Goal: Information Seeking & Learning: Learn about a topic

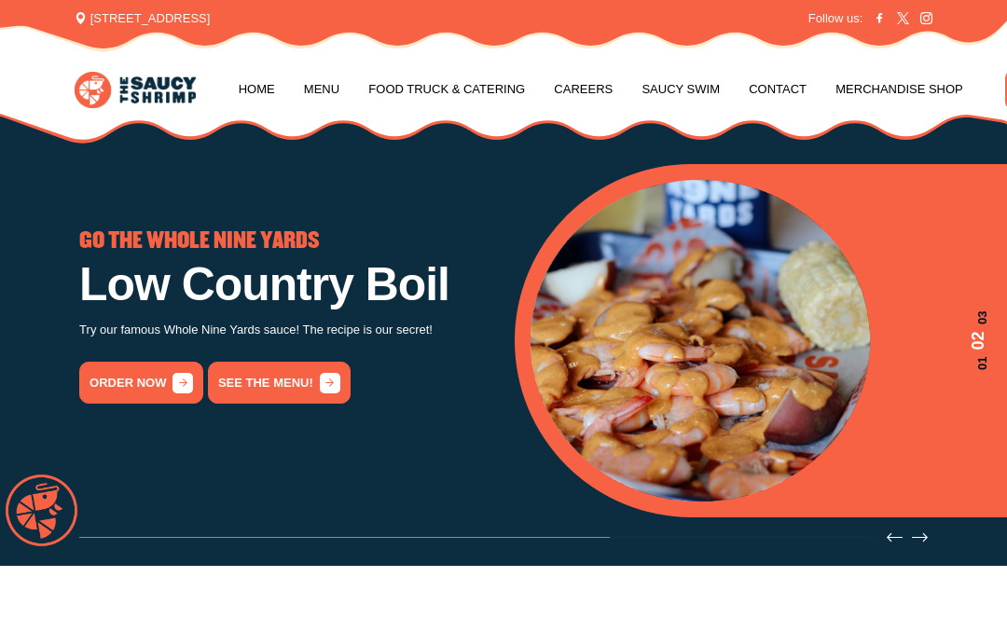
click at [325, 89] on link "Menu" at bounding box center [321, 89] width 35 height 71
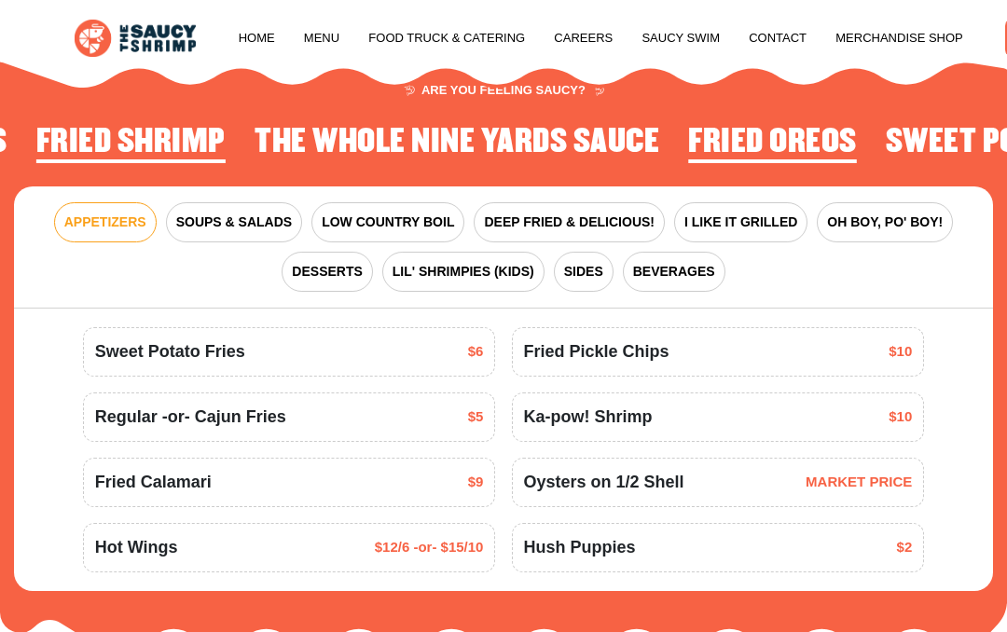
scroll to position [1708, 0]
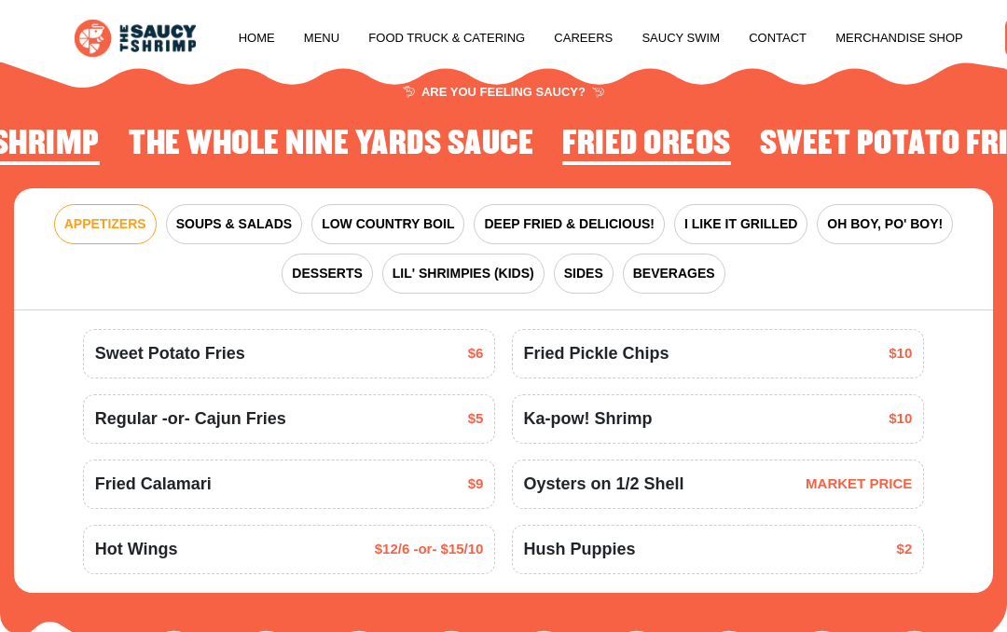
click at [244, 224] on span "SOUPS & SALADS" at bounding box center [234, 225] width 116 height 20
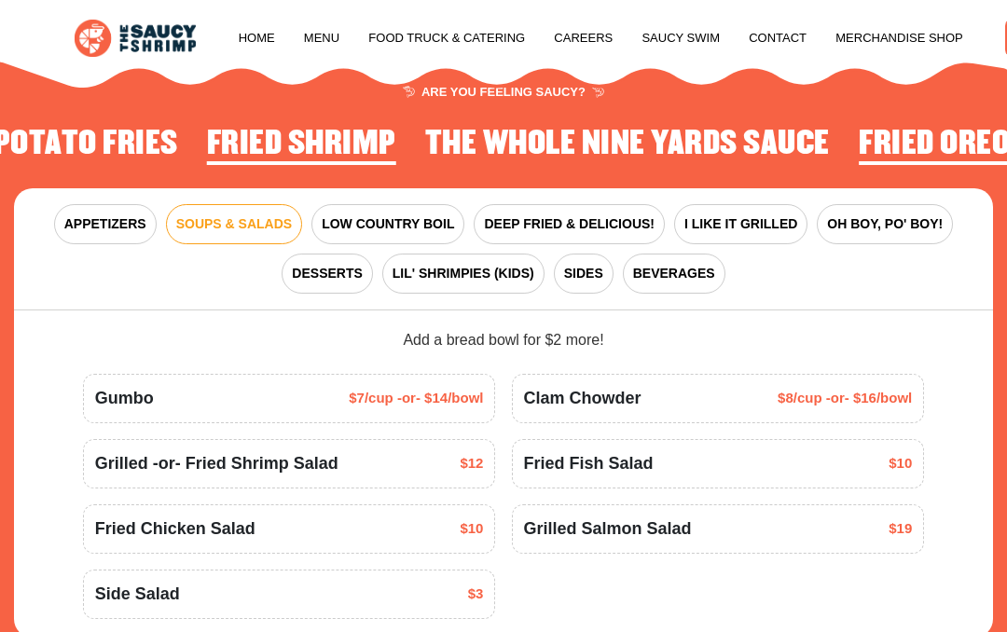
click at [414, 216] on span "LOW COUNTRY BOIL" at bounding box center [388, 225] width 132 height 20
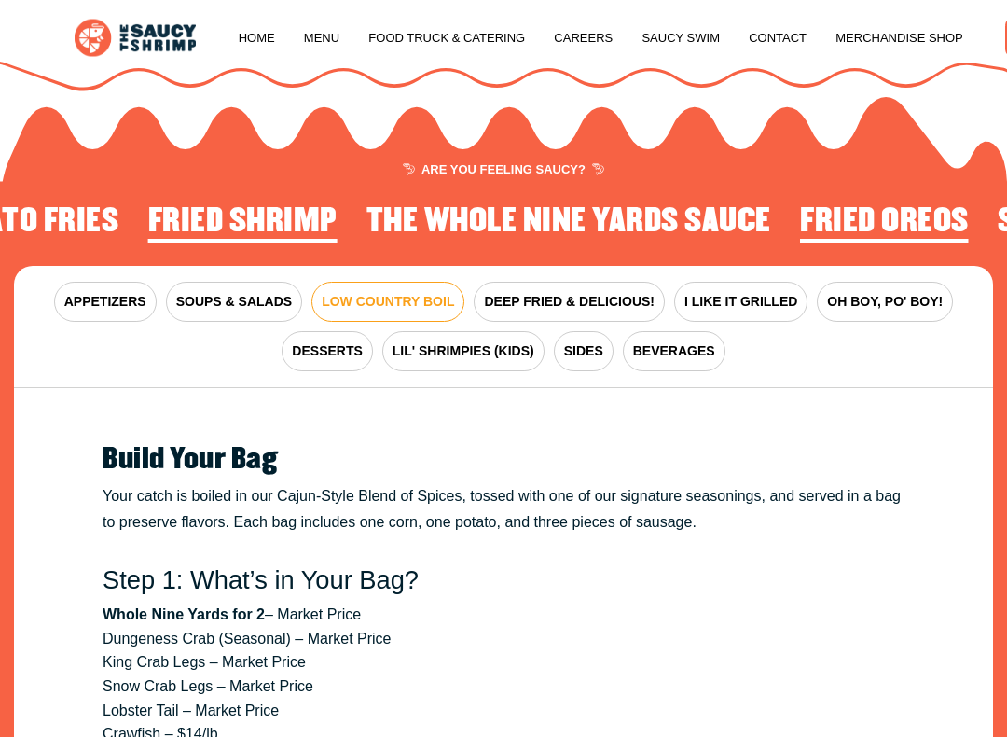
scroll to position [1631, 0]
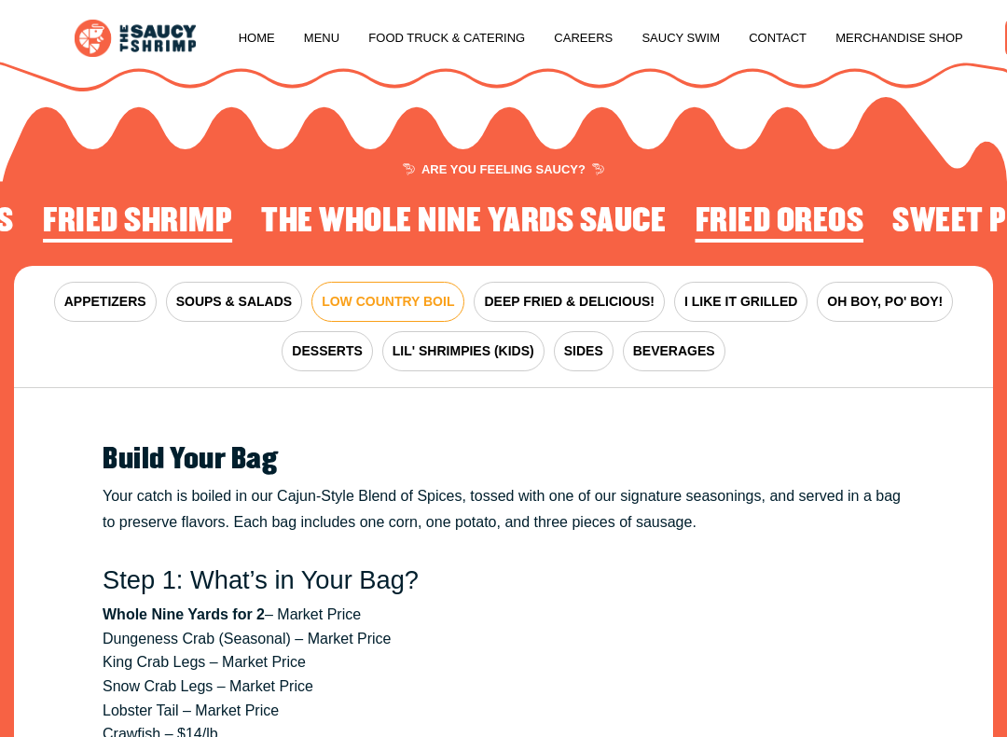
click at [611, 297] on span "DEEP FRIED & DELICIOUS!" at bounding box center [569, 302] width 171 height 20
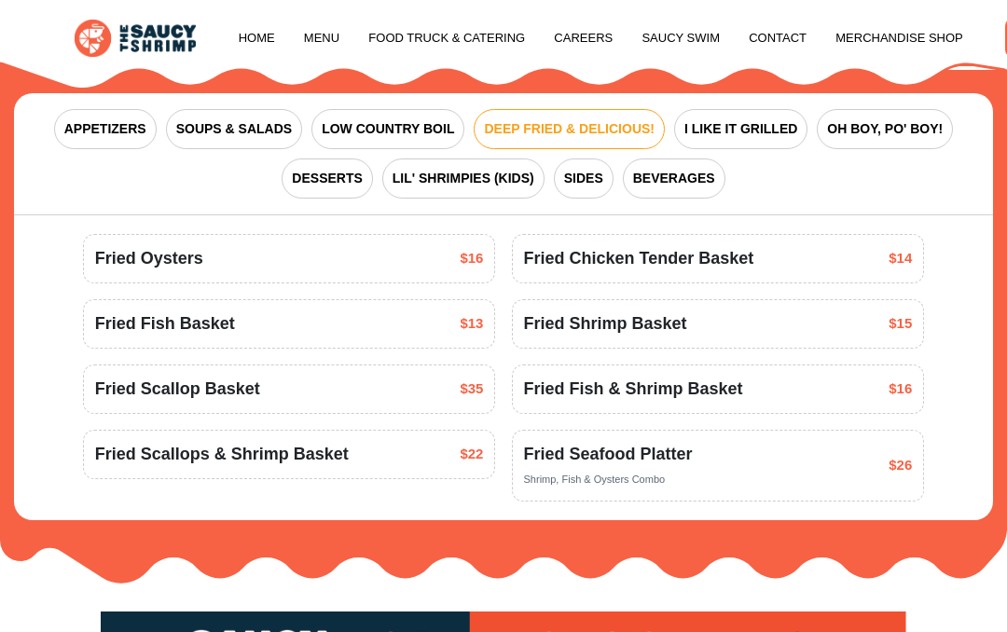
scroll to position [1796, 0]
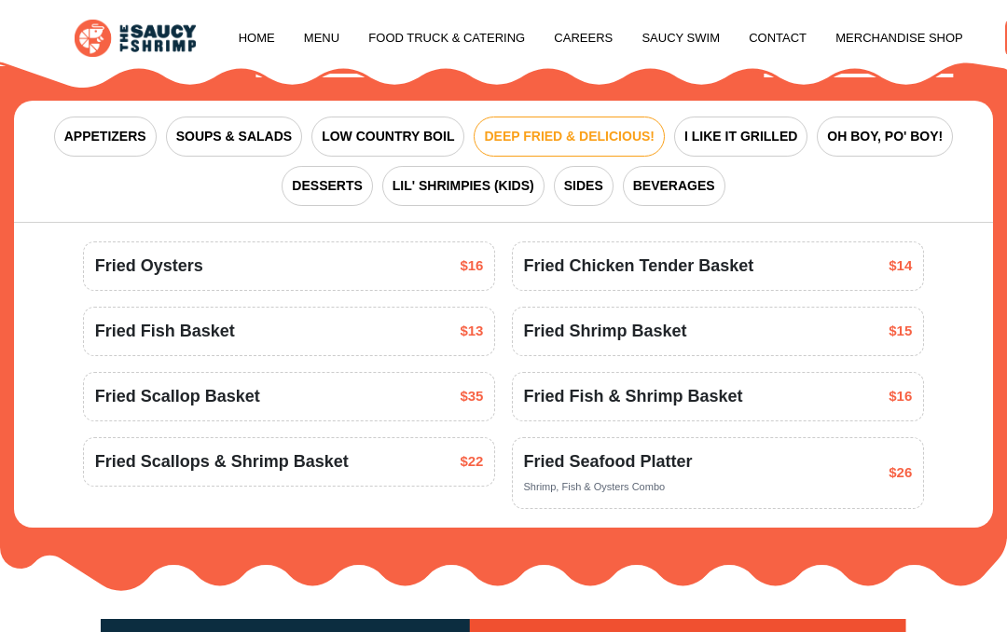
click at [500, 178] on span "LIL' SHRIMPIES (KIDS)" at bounding box center [464, 186] width 142 height 20
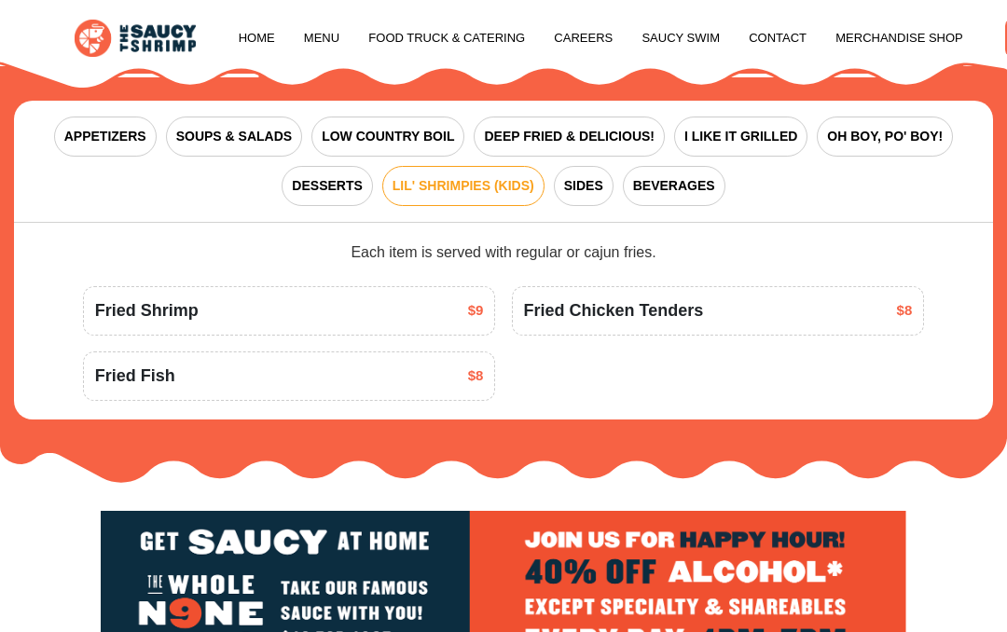
click at [580, 138] on span "DEEP FRIED & DELICIOUS!" at bounding box center [569, 137] width 171 height 20
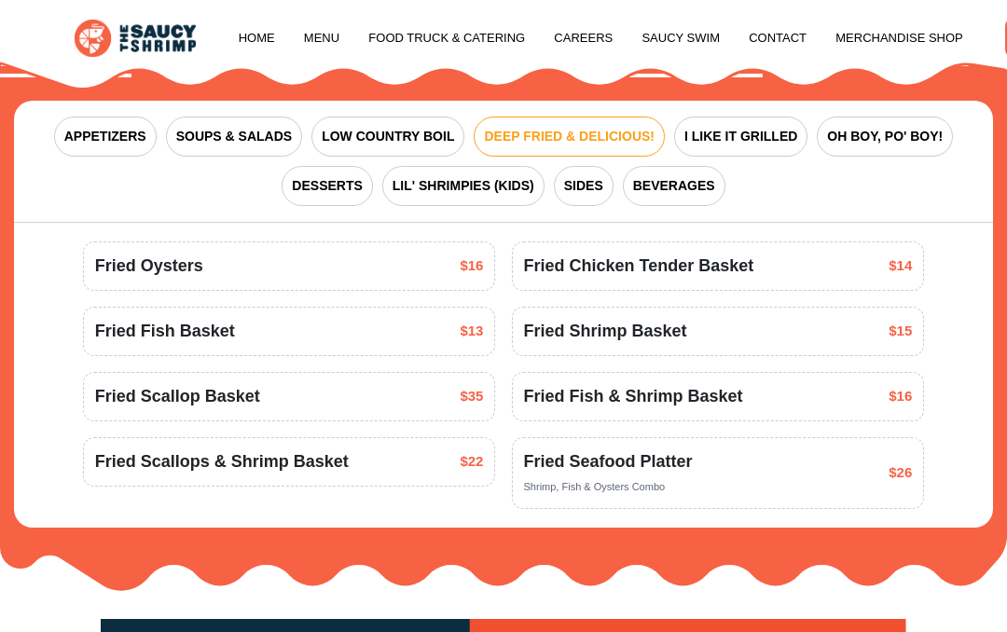
click at [768, 132] on span "I LIKE IT GRILLED" at bounding box center [741, 137] width 113 height 20
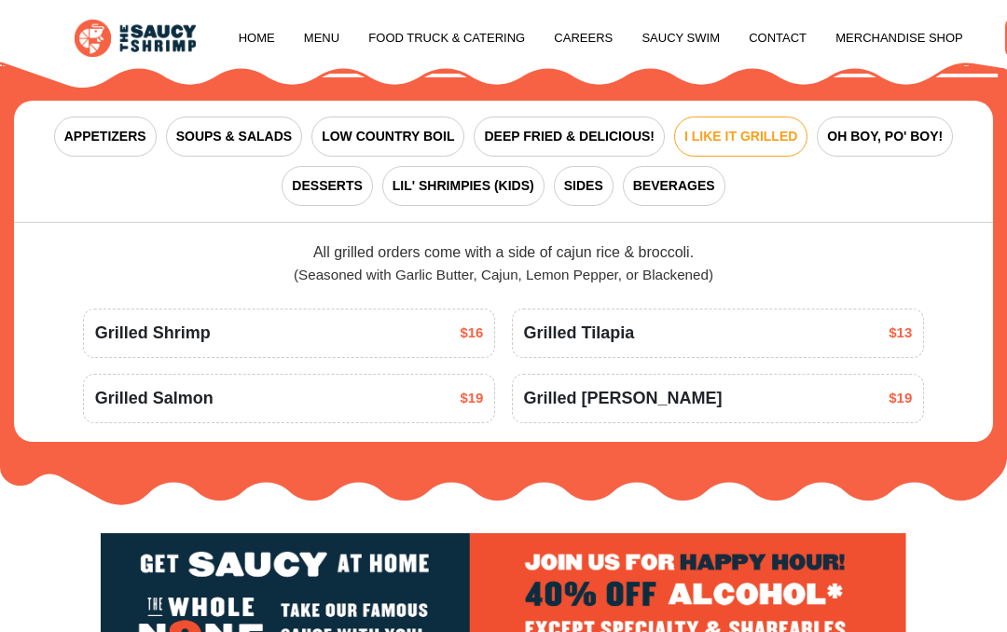
click at [595, 138] on span "DEEP FRIED & DELICIOUS!" at bounding box center [569, 137] width 171 height 20
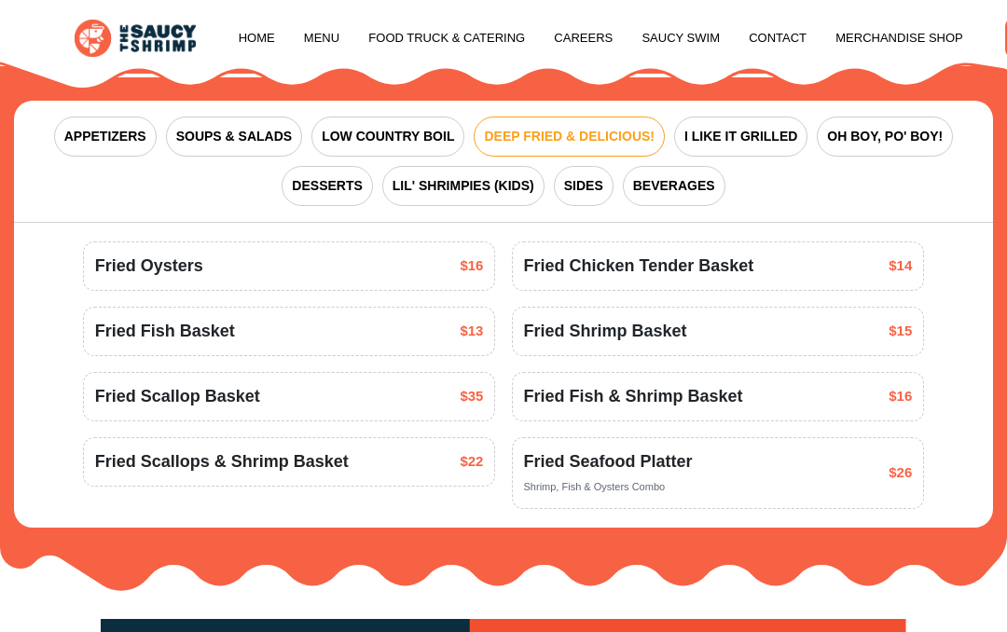
click at [913, 137] on span "OH BOY, PO' BOY!" at bounding box center [885, 137] width 116 height 20
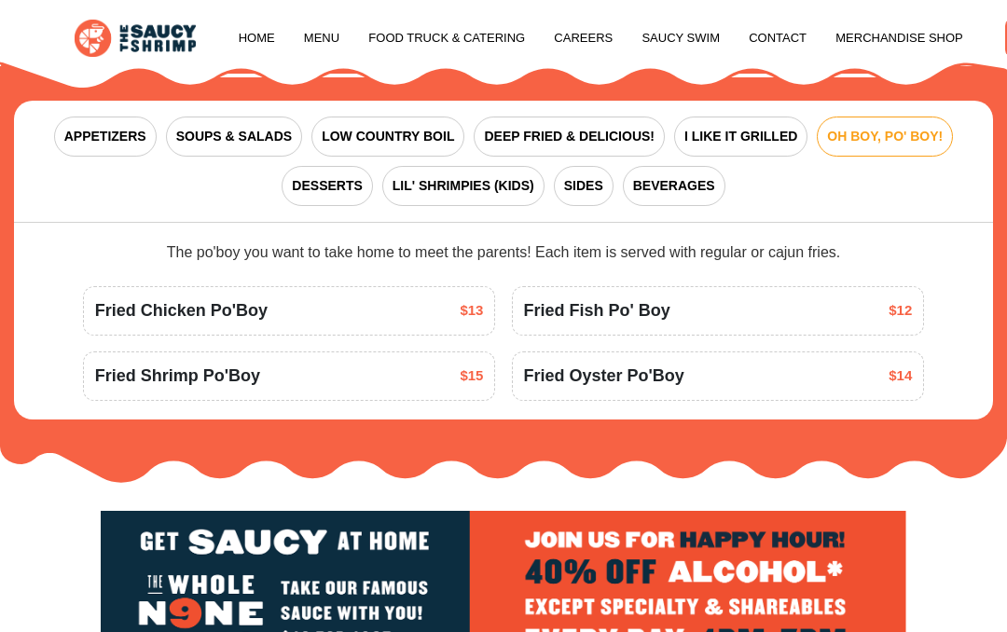
click at [600, 196] on button "SIDES" at bounding box center [584, 186] width 60 height 40
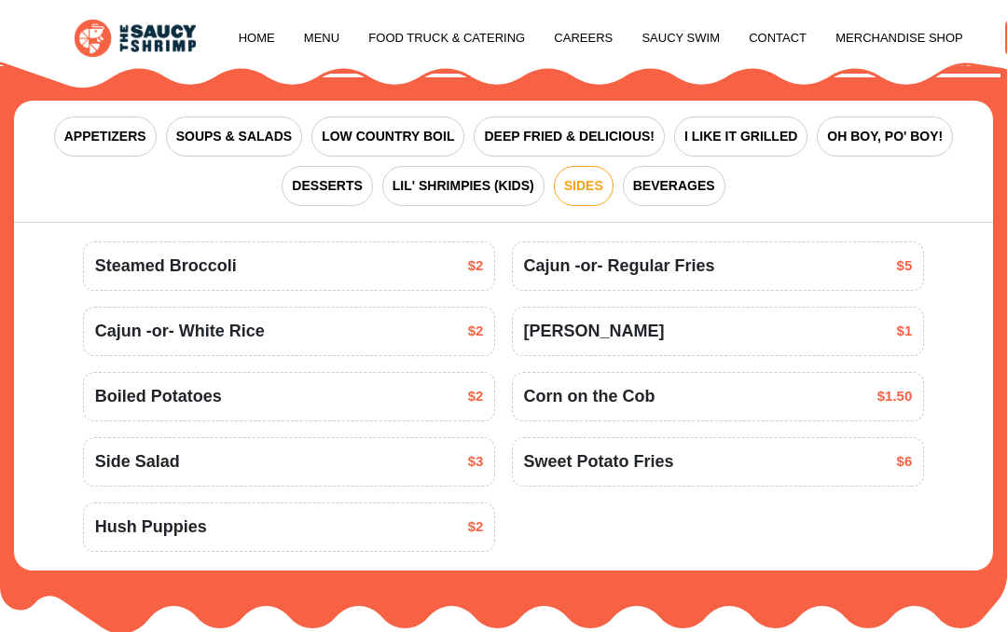
click at [479, 180] on span "LIL' SHRIMPIES (KIDS)" at bounding box center [464, 186] width 142 height 20
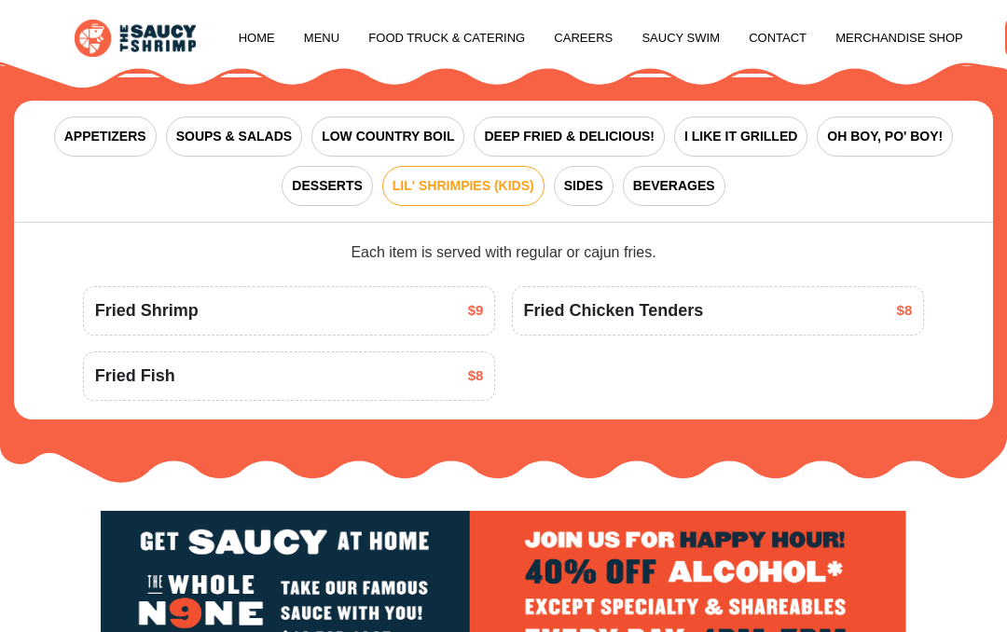
click at [405, 307] on div "Fried Shrimp $9" at bounding box center [289, 311] width 389 height 25
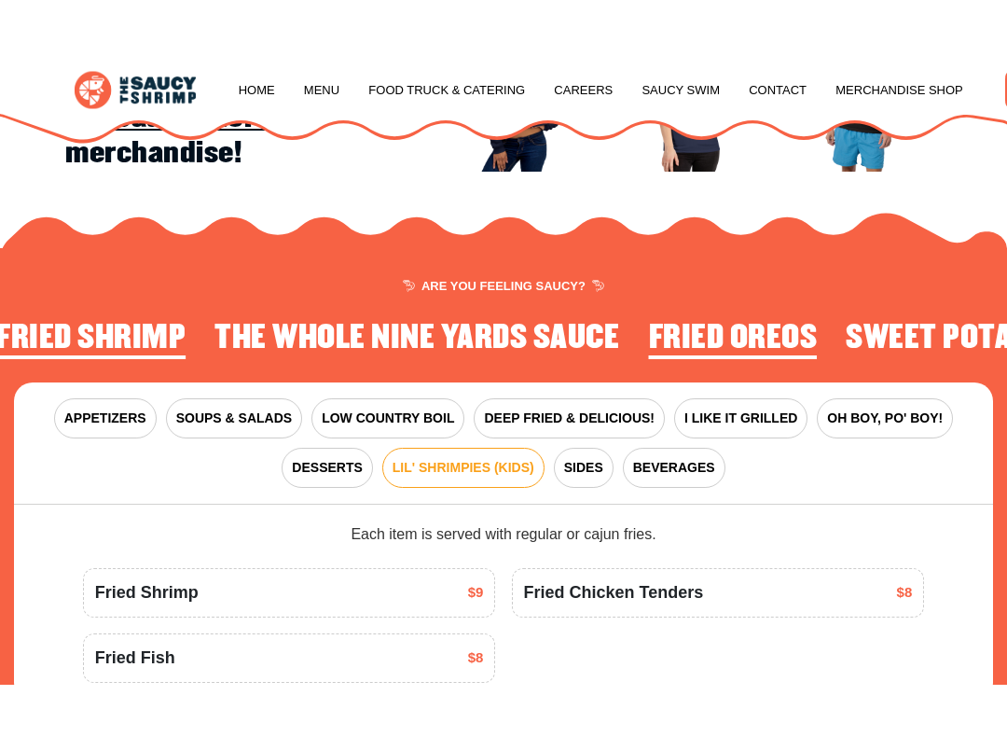
scroll to position [1551, 0]
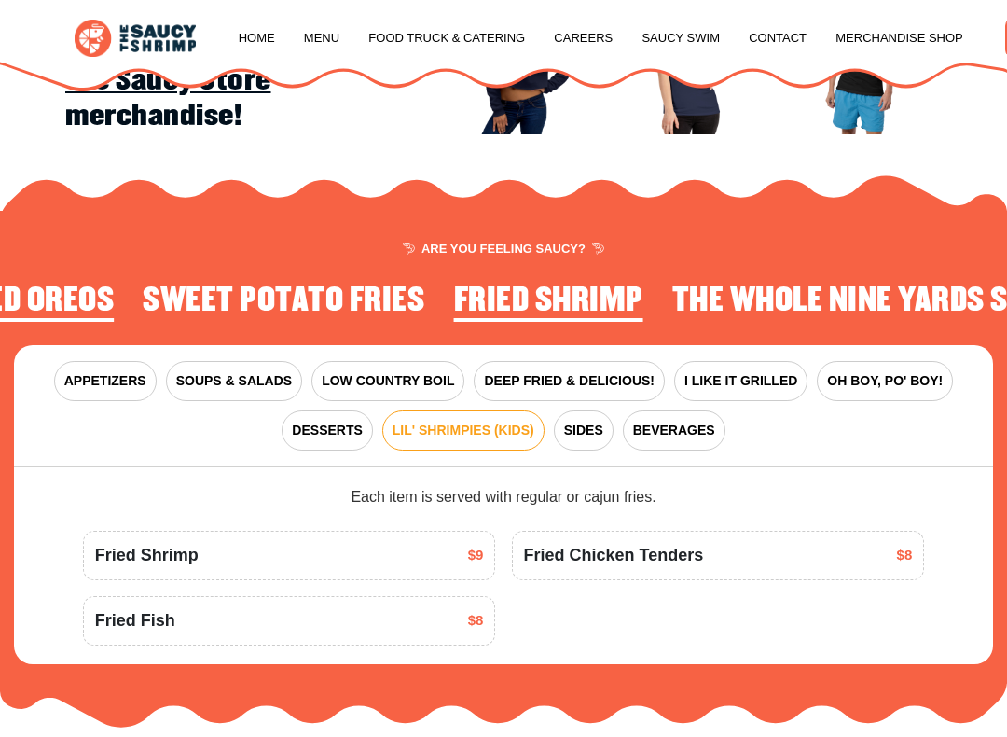
click at [327, 430] on span "DESSERTS" at bounding box center [327, 431] width 70 height 20
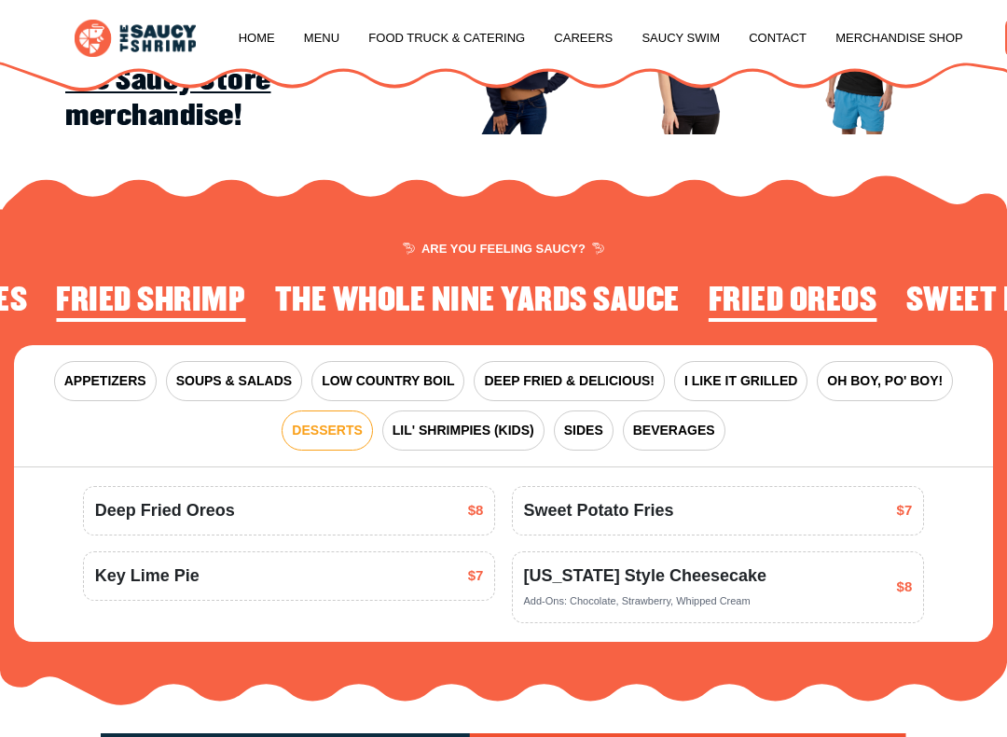
click at [110, 390] on button "APPETIZERS" at bounding box center [105, 381] width 103 height 40
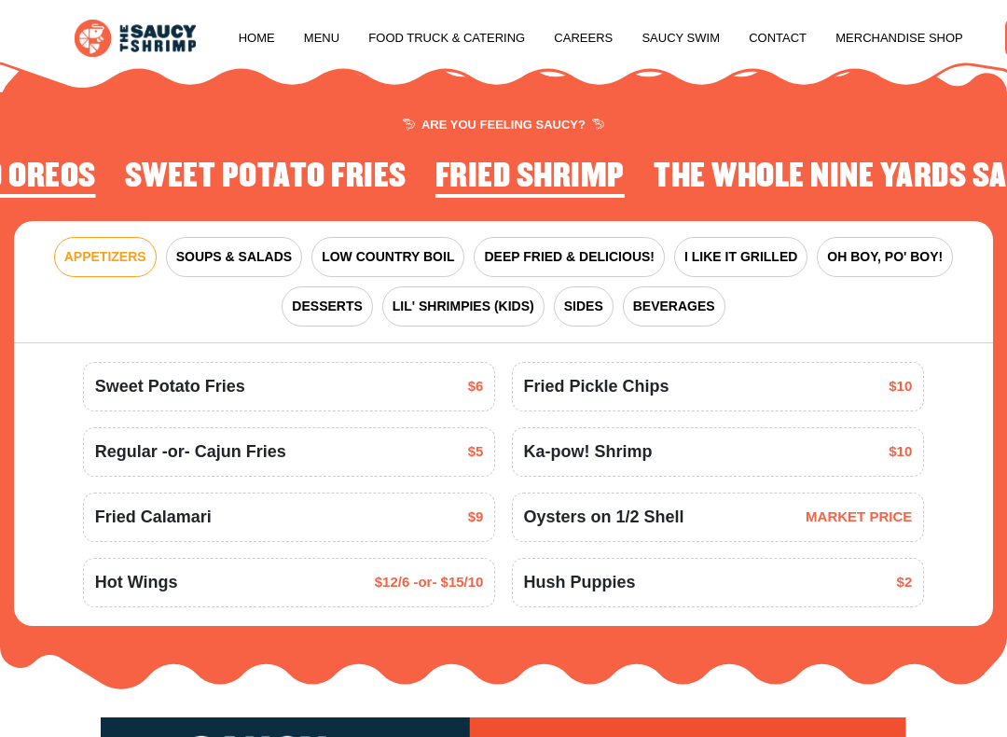
scroll to position [1674, 0]
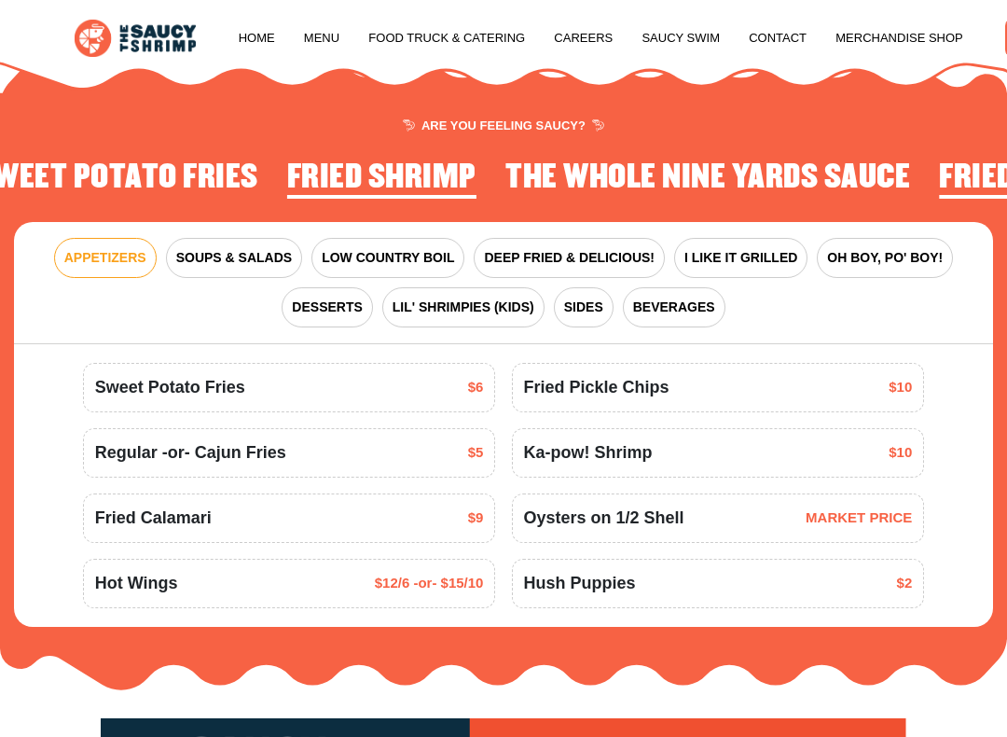
click at [612, 248] on span "DEEP FRIED & DELICIOUS!" at bounding box center [569, 258] width 171 height 20
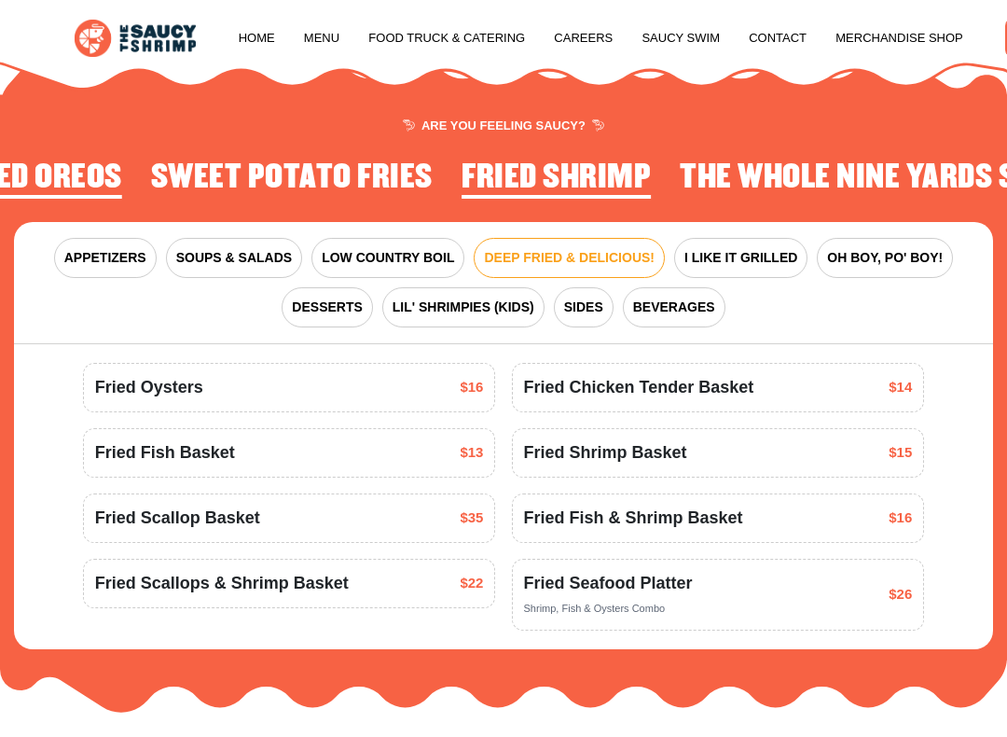
click at [743, 265] on button "I LIKE IT GRILLED" at bounding box center [740, 258] width 133 height 40
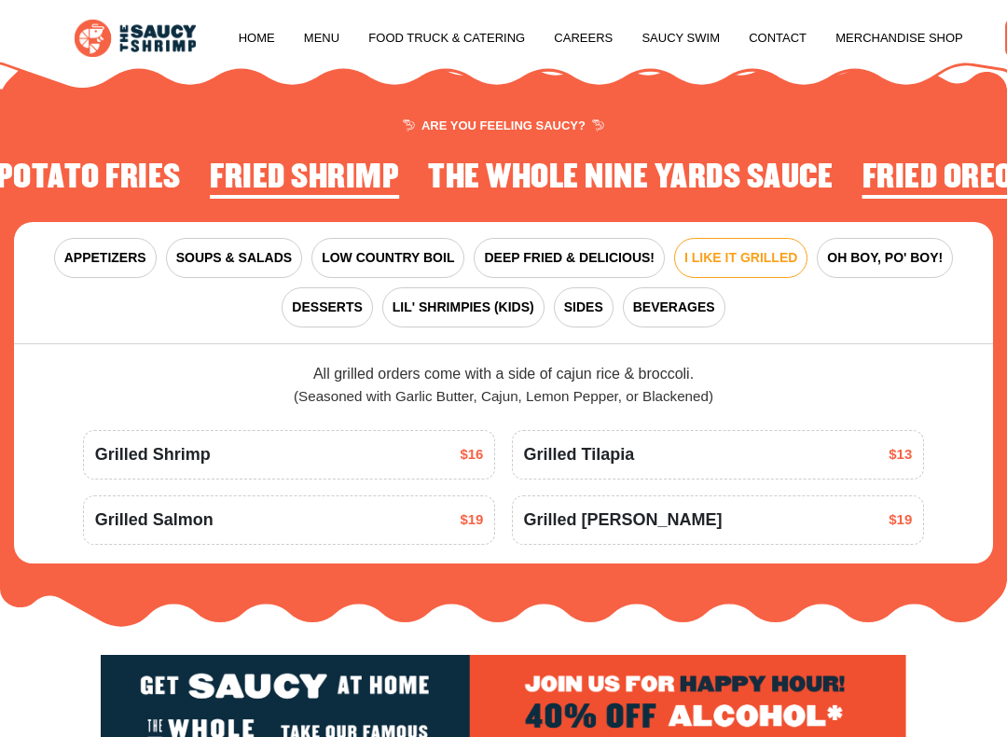
click at [615, 251] on span "DEEP FRIED & DELICIOUS!" at bounding box center [569, 258] width 171 height 20
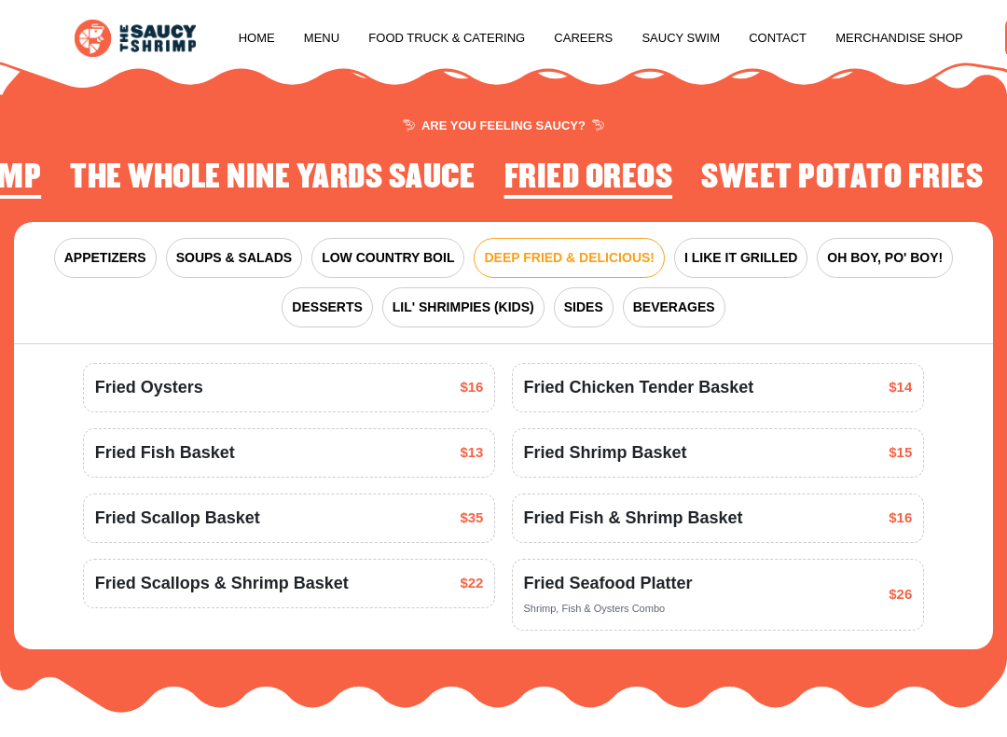
click at [251, 255] on span "SOUPS & SALADS" at bounding box center [234, 258] width 116 height 20
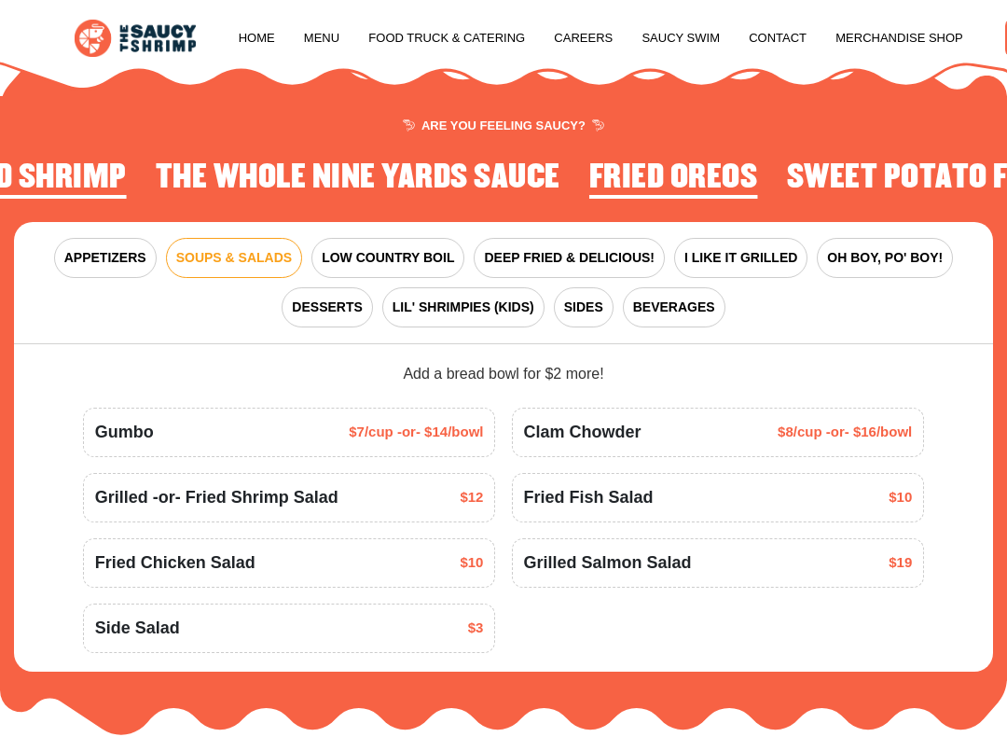
click at [415, 264] on button "LOW COUNTRY BOIL" at bounding box center [388, 258] width 153 height 40
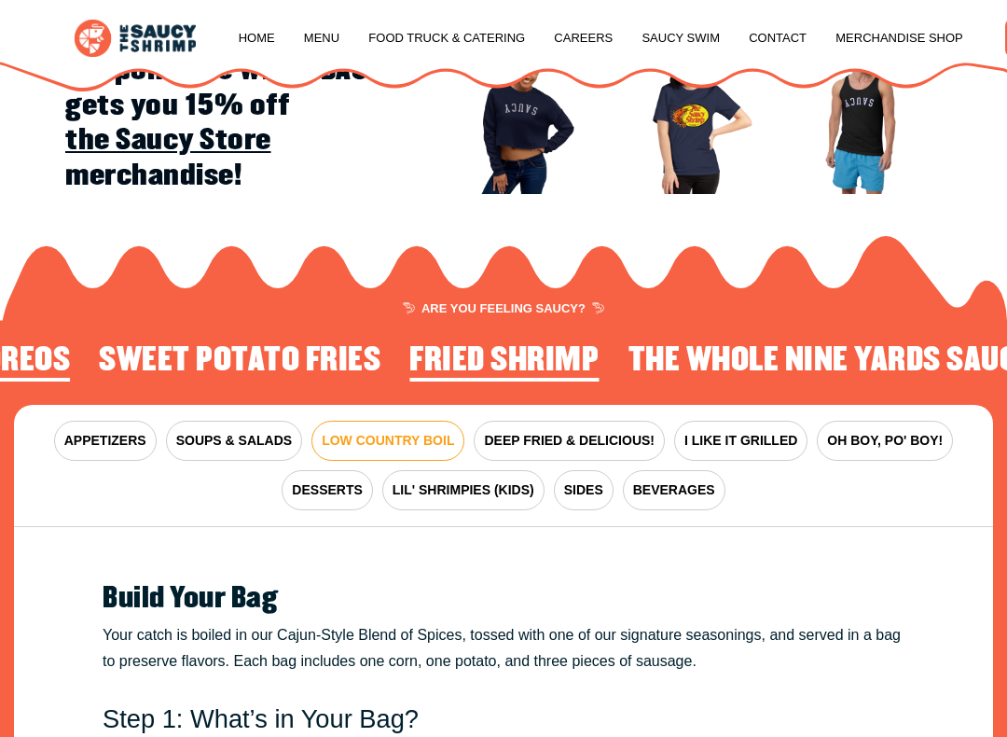
scroll to position [1515, 0]
